Goal: Find specific page/section: Find specific page/section

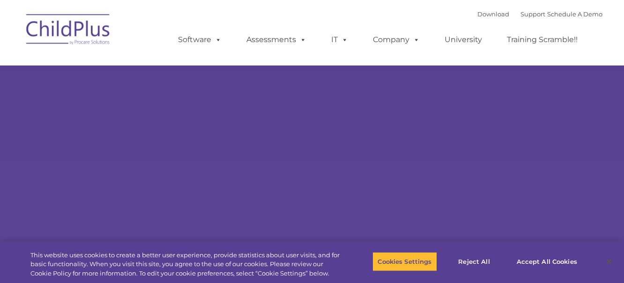
select select "MEDIUM"
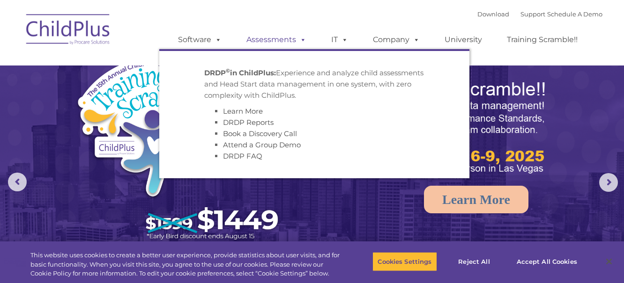
click at [257, 41] on link "Assessments" at bounding box center [276, 39] width 79 height 19
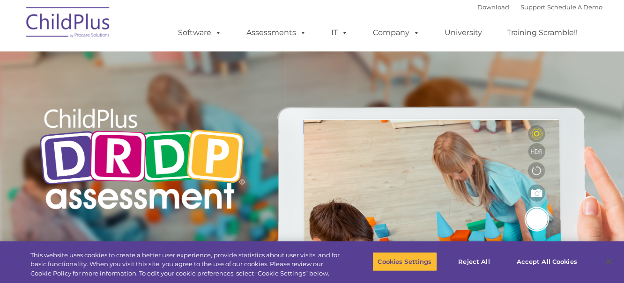
type input ""
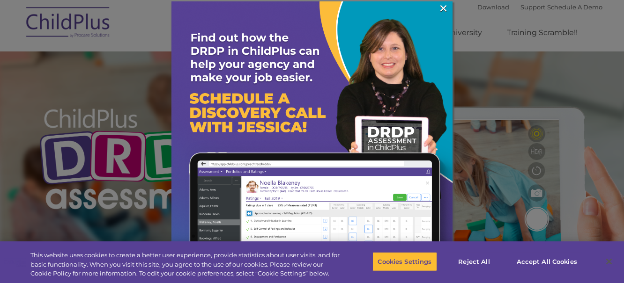
click at [545, 17] on div at bounding box center [312, 141] width 624 height 283
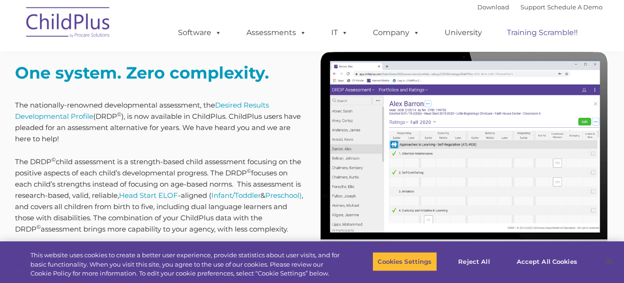
scroll to position [397, 0]
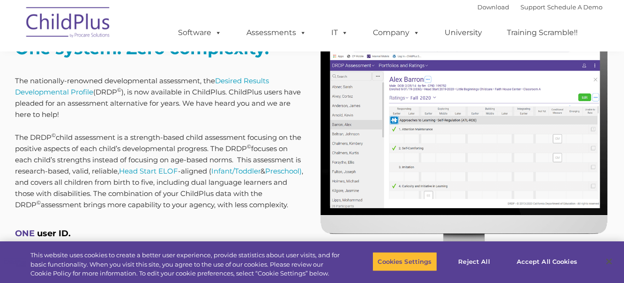
click at [508, 116] on img at bounding box center [464, 148] width 290 height 244
click at [504, 132] on img at bounding box center [464, 148] width 290 height 244
